Goal: Find specific page/section: Find specific page/section

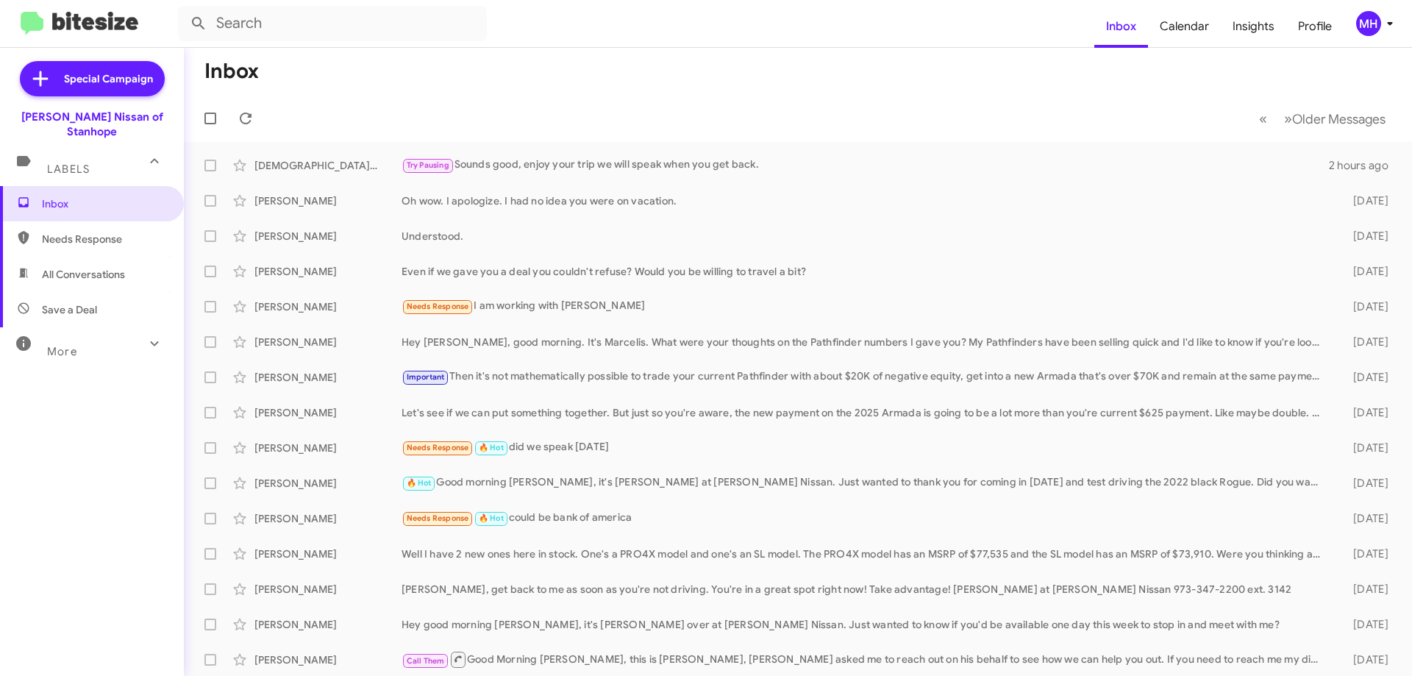
click at [108, 267] on span "All Conversations" at bounding box center [83, 274] width 83 height 15
type input "in:all-conversations"
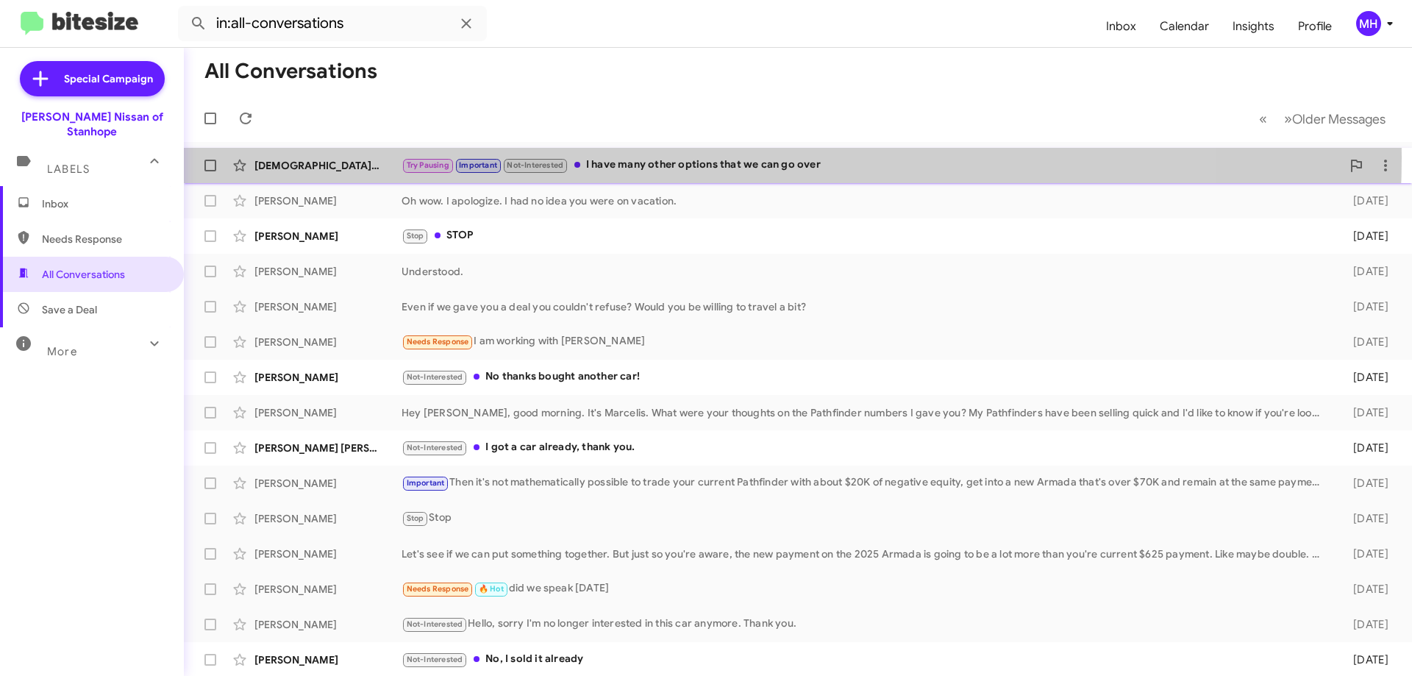
click at [654, 157] on div "Try Pausing Important Not-Interested I have many other options that we can go o…" at bounding box center [871, 165] width 940 height 17
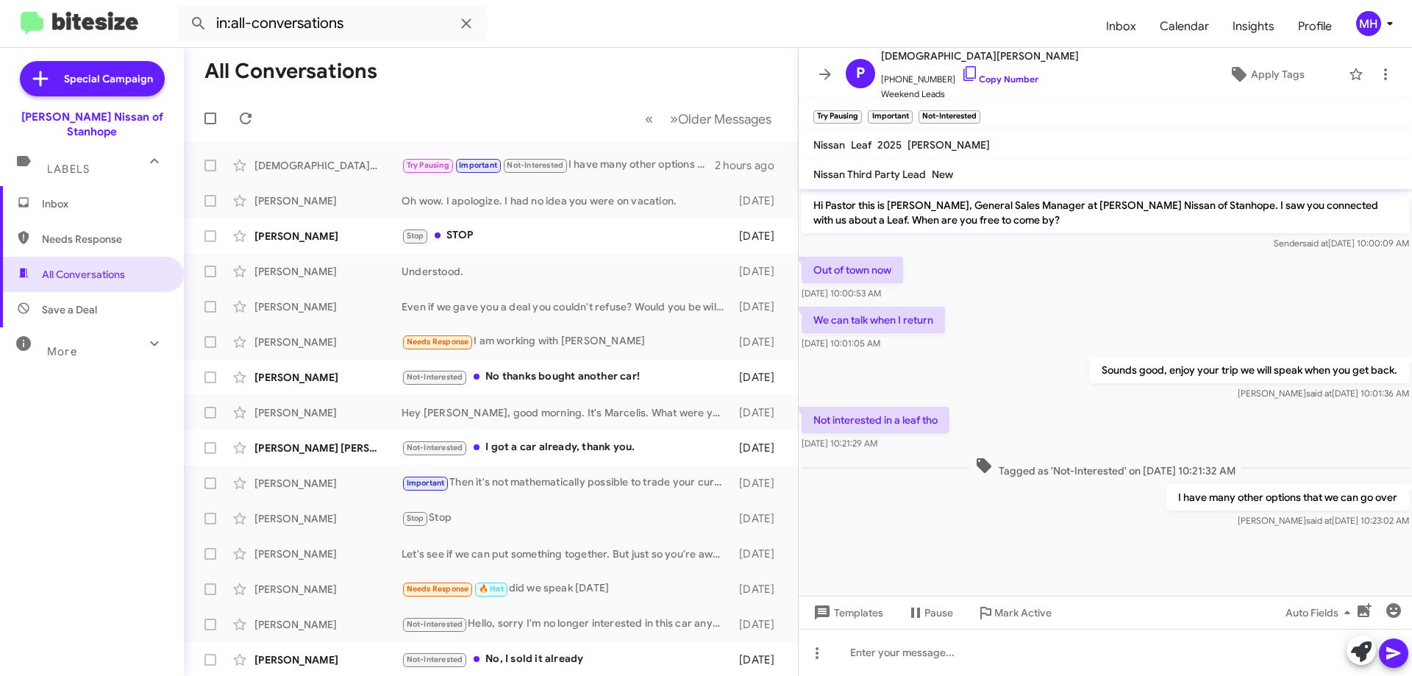
click at [62, 186] on span "Inbox" at bounding box center [92, 203] width 184 height 35
